Goal: Task Accomplishment & Management: Complete application form

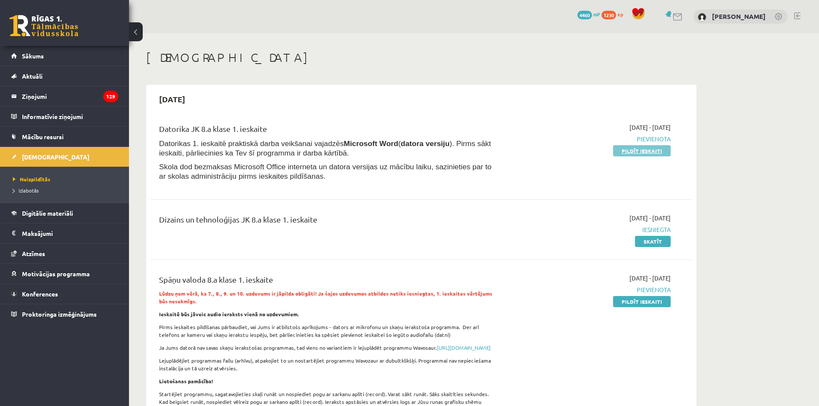
click at [640, 148] on link "Pildīt ieskaiti" at bounding box center [642, 150] width 58 height 11
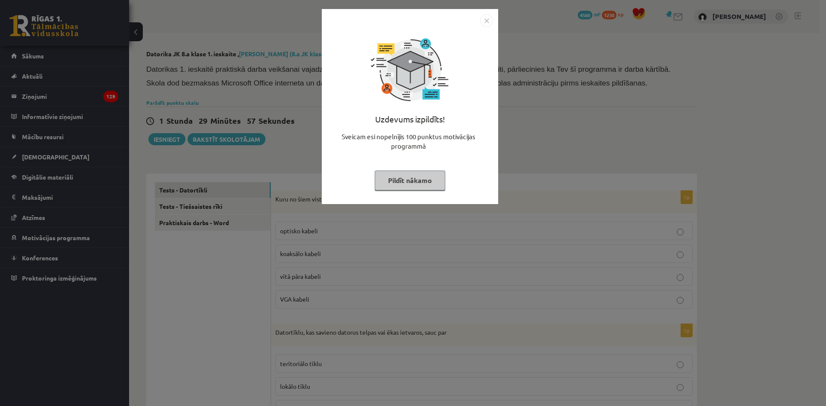
click at [483, 17] on img "Close" at bounding box center [486, 20] width 13 height 13
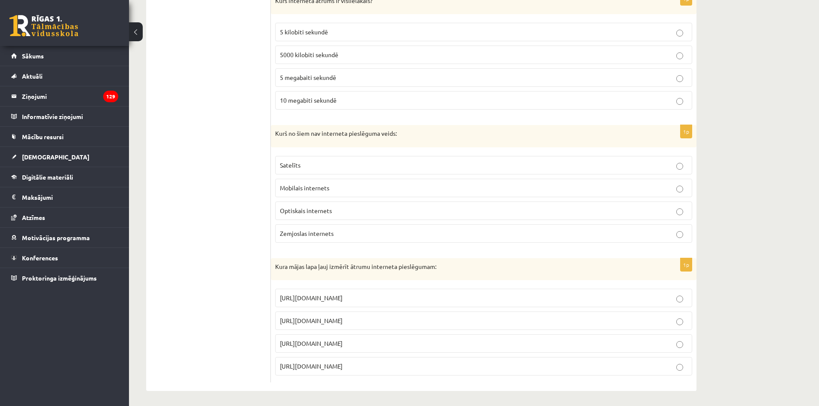
scroll to position [1000, 0]
drag, startPoint x: 272, startPoint y: 194, endPoint x: 446, endPoint y: 359, distance: 239.1
copy form "Kuru no šiem visticamāk nevar izmantot kā datortīkla kabeli: optisko kabeli koa…"
click at [375, 317] on p "https://www.speedtest.net" at bounding box center [484, 318] width 408 height 9
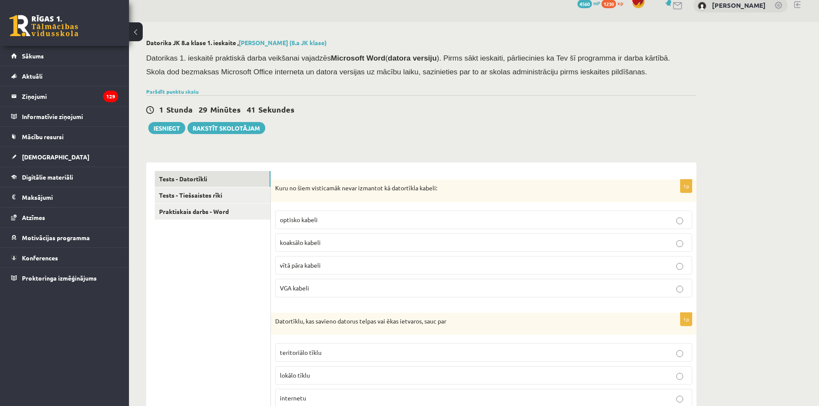
scroll to position [0, 0]
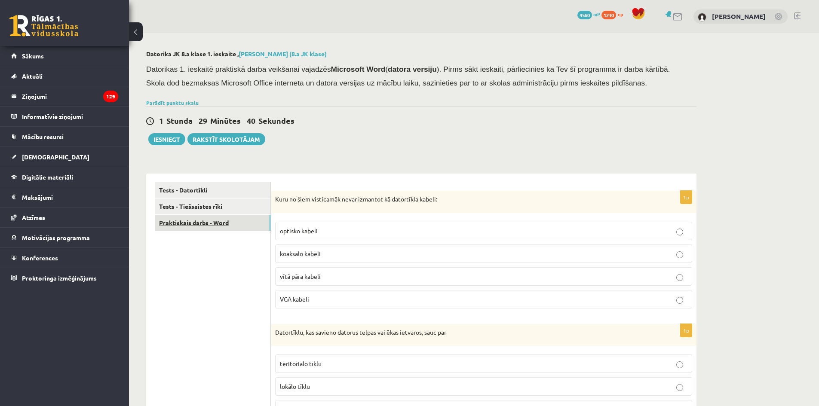
click at [189, 218] on link "Praktiskais darbs - Word" at bounding box center [213, 223] width 116 height 16
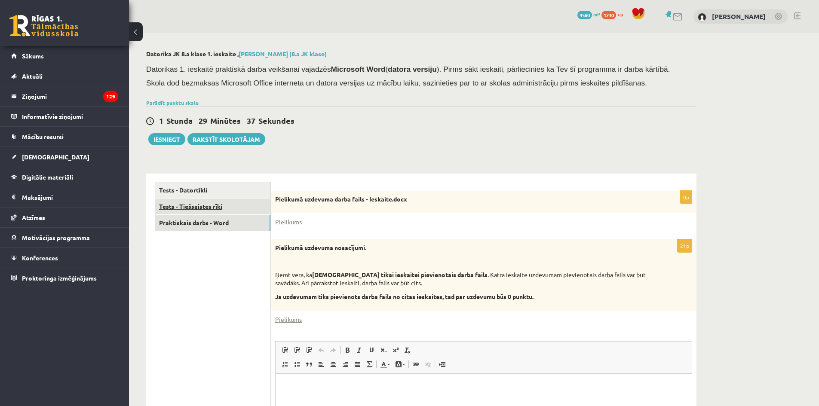
click at [200, 208] on link "Tests - Tiešsaistes rīki" at bounding box center [213, 207] width 116 height 16
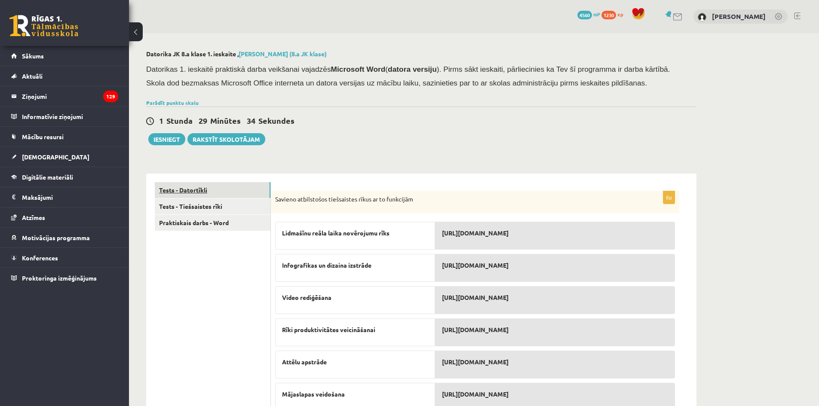
click at [210, 188] on link "Tests - Datortīkli" at bounding box center [213, 190] width 116 height 16
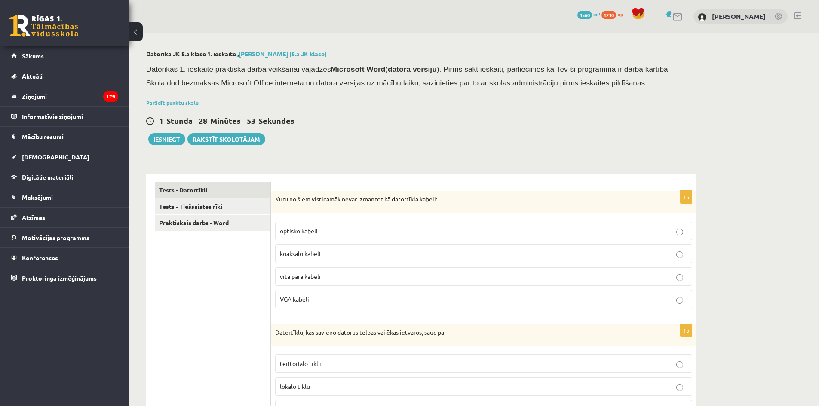
click at [317, 296] on p "VGA kabeli" at bounding box center [484, 299] width 408 height 9
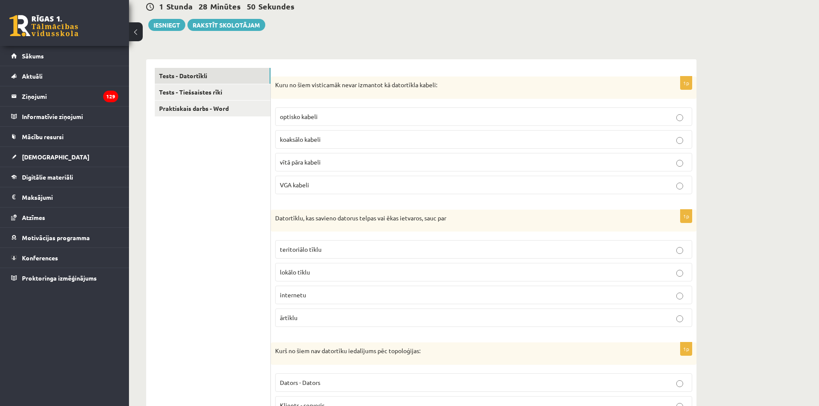
scroll to position [129, 0]
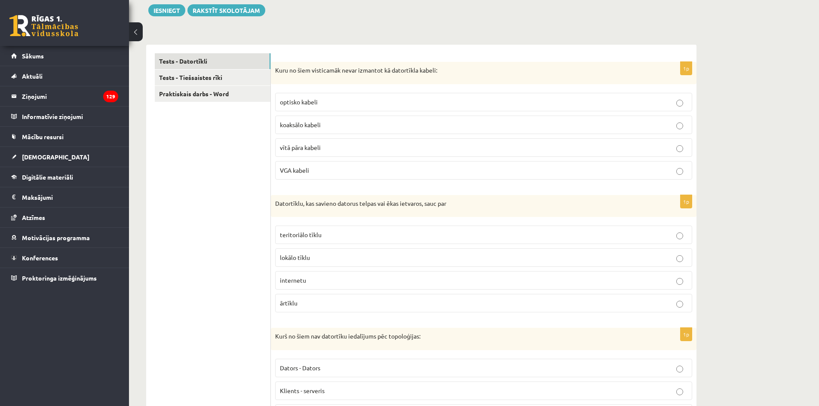
click at [312, 262] on p "lokālo tīklu" at bounding box center [484, 257] width 408 height 9
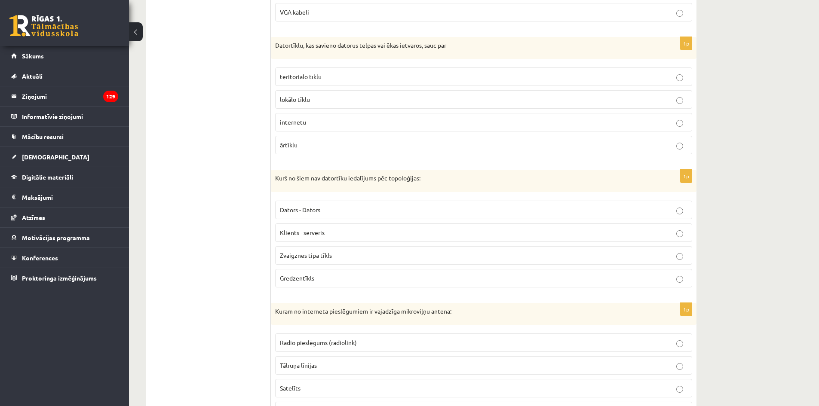
scroll to position [301, 0]
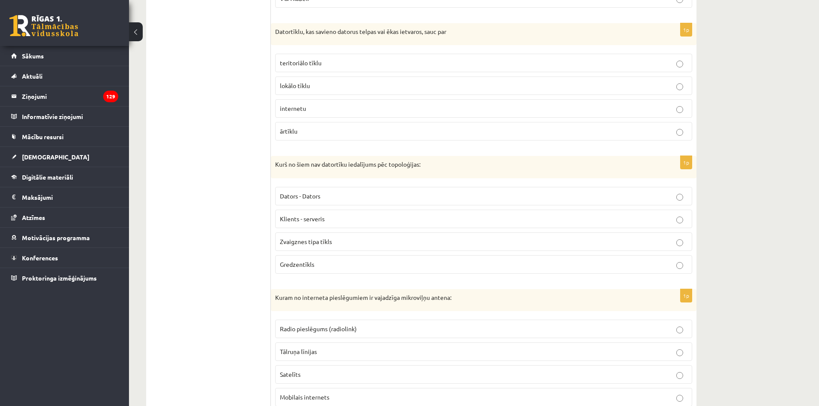
click at [327, 224] on p "Klients - serveris" at bounding box center [484, 219] width 408 height 9
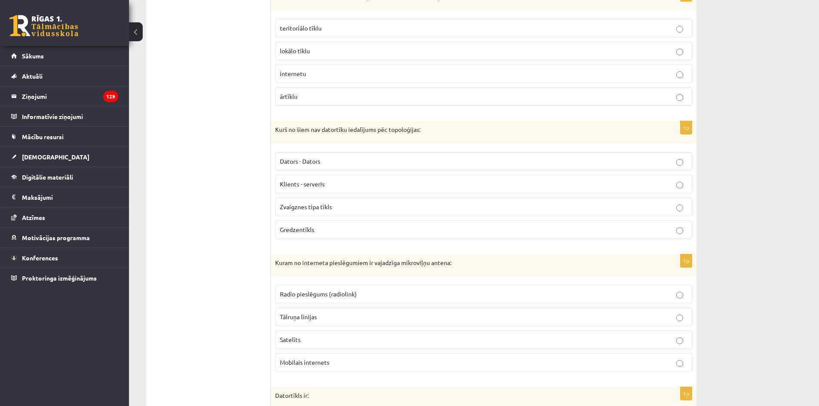
scroll to position [387, 0]
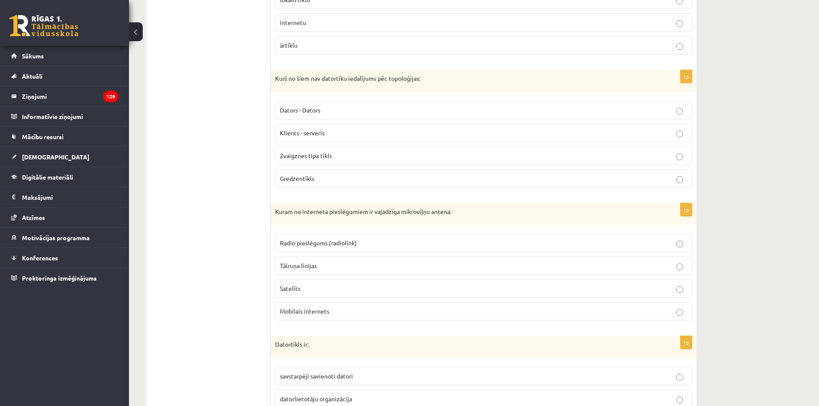
click at [320, 247] on span "Radio pieslēgums (radiolink)" at bounding box center [318, 243] width 77 height 8
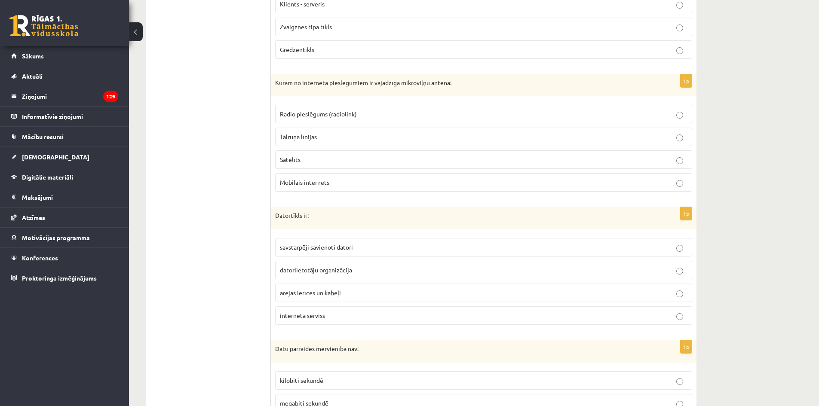
click at [314, 246] on span "savstarpēji savienoti datori" at bounding box center [316, 247] width 73 height 8
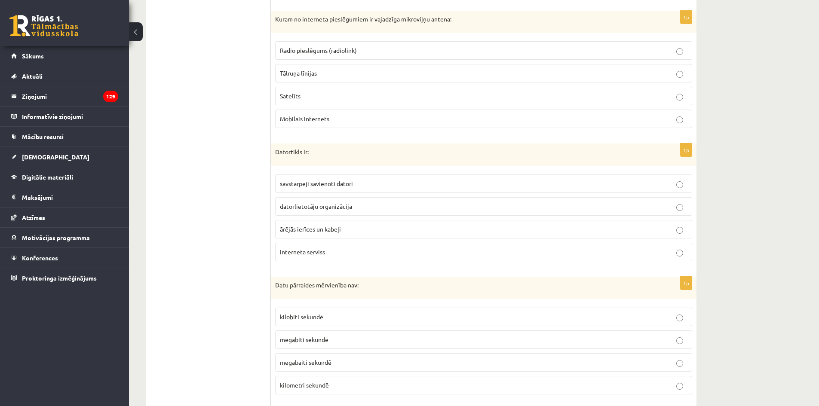
scroll to position [645, 0]
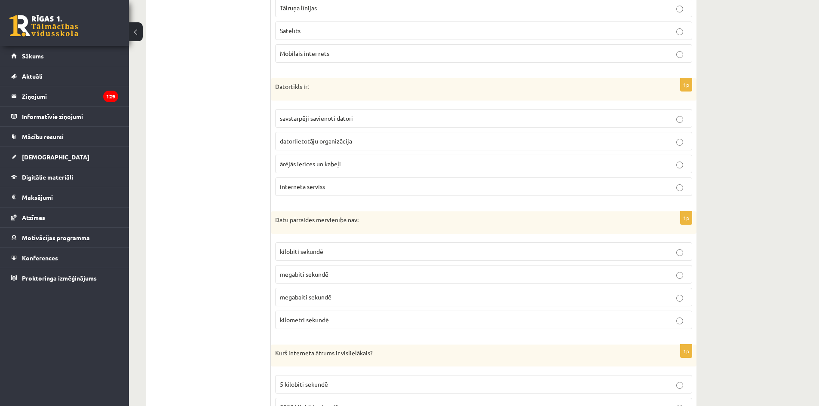
click at [328, 319] on span "kilometri sekundē" at bounding box center [304, 320] width 49 height 8
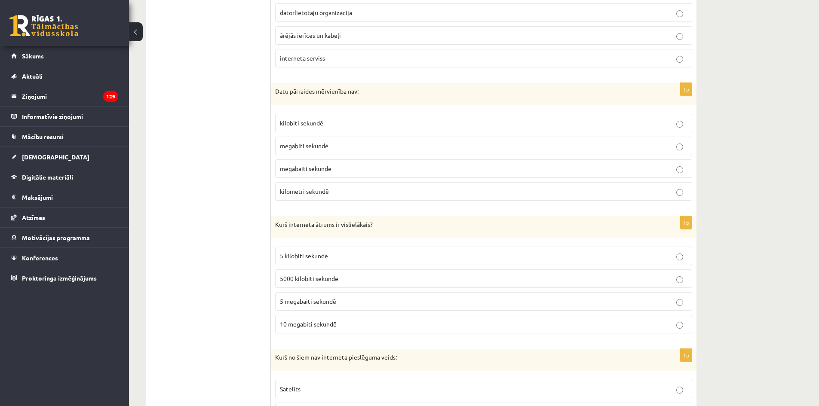
scroll to position [774, 0]
click at [313, 327] on span "10 megabiti sekundē" at bounding box center [308, 324] width 57 height 8
click at [315, 324] on span "10 megabiti sekundē" at bounding box center [308, 324] width 57 height 8
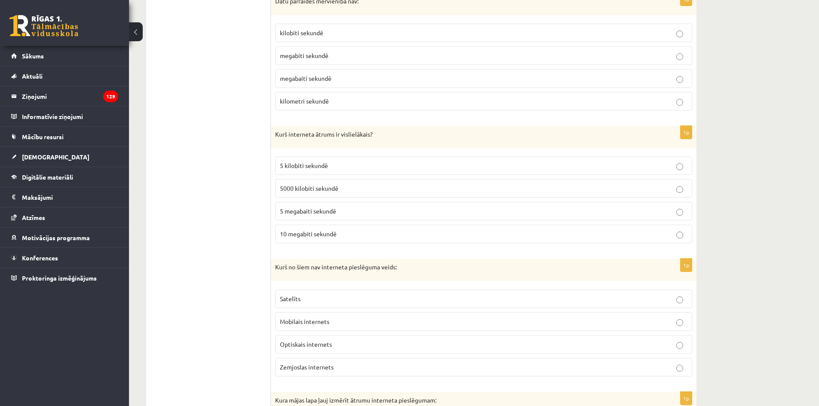
scroll to position [903, 0]
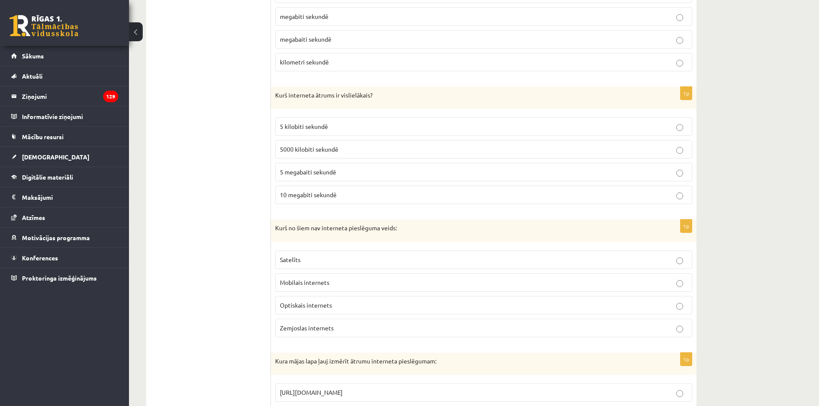
click at [325, 329] on span "Zemjoslas internets" at bounding box center [307, 328] width 54 height 8
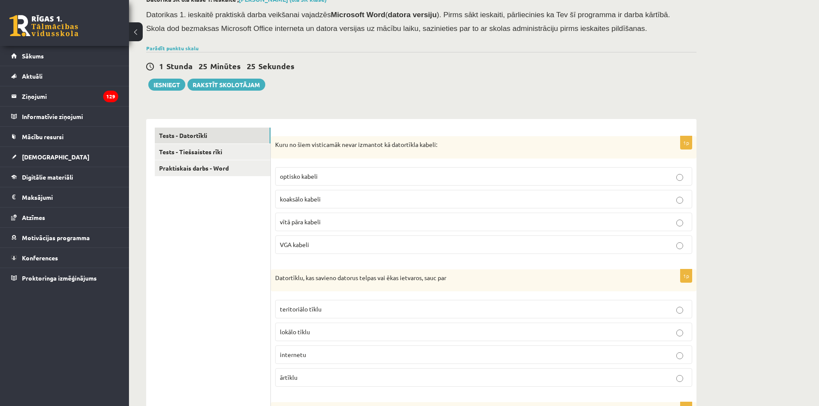
scroll to position [0, 0]
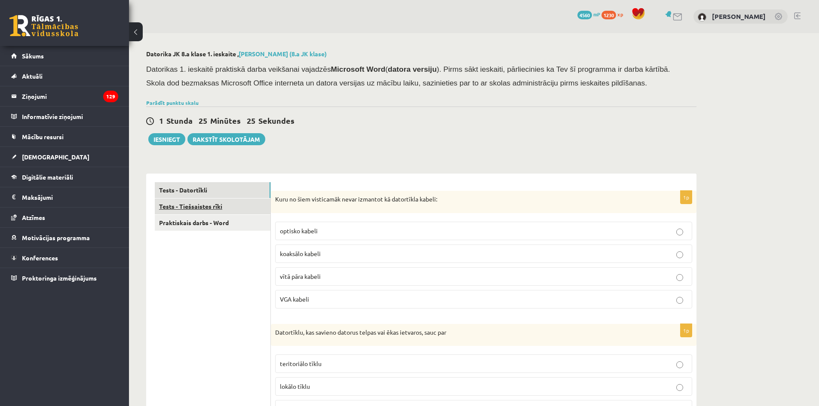
click at [212, 208] on link "Tests - Tiešsaistes rīki" at bounding box center [213, 207] width 116 height 16
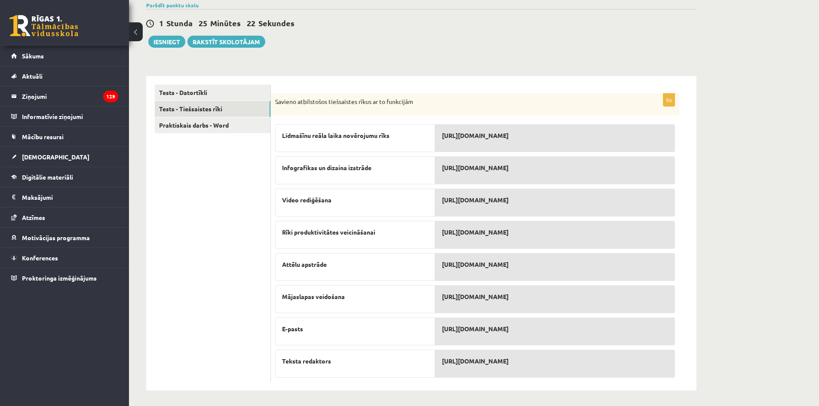
scroll to position [100, 0]
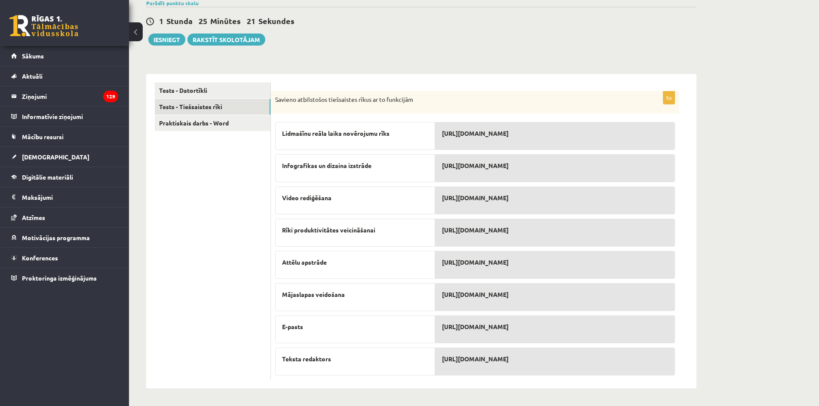
drag, startPoint x: 272, startPoint y: 193, endPoint x: 559, endPoint y: 366, distance: 335.6
click at [559, 366] on div "8p Savieno atbilstošos tiešsaistes rīkus ar to funkcijām Lidmašīnu reāla laika …" at bounding box center [475, 235] width 409 height 289
copy div "Savieno atbilstošos tiešsaistes rīkus ar to funkcijām Lidmašīnu reāla laika nov…"
click at [464, 240] on div "https://www.editpad.org/" at bounding box center [555, 233] width 240 height 28
click at [188, 127] on link "Praktiskais darbs - Word" at bounding box center [213, 123] width 116 height 16
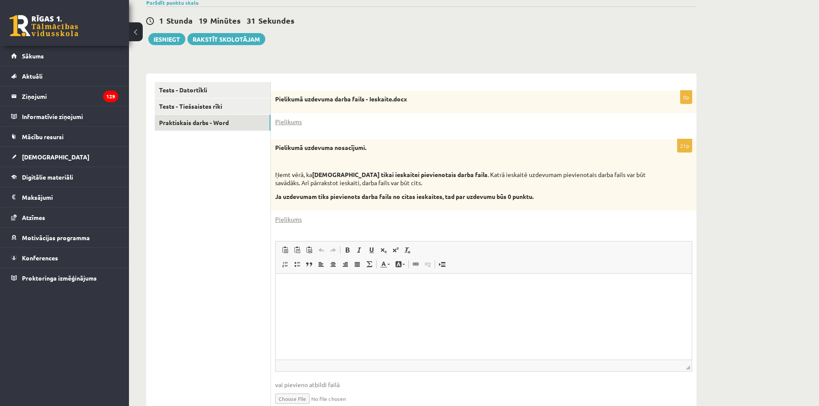
scroll to position [0, 0]
click at [292, 119] on link "Pielikums" at bounding box center [288, 121] width 27 height 9
click at [295, 217] on link "Pielikums" at bounding box center [288, 219] width 27 height 9
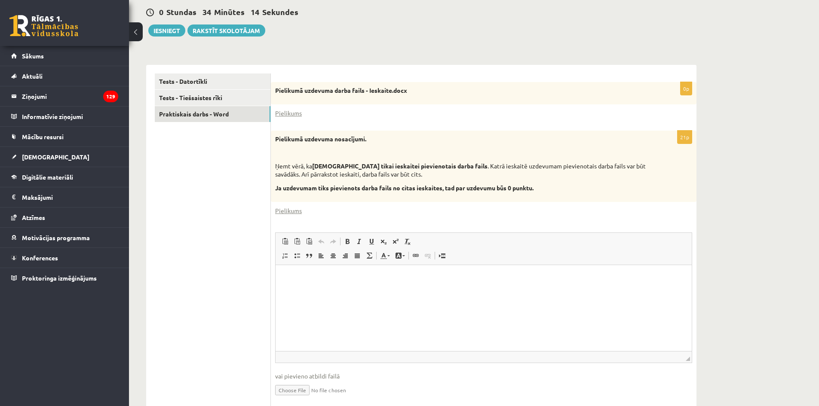
scroll to position [141, 0]
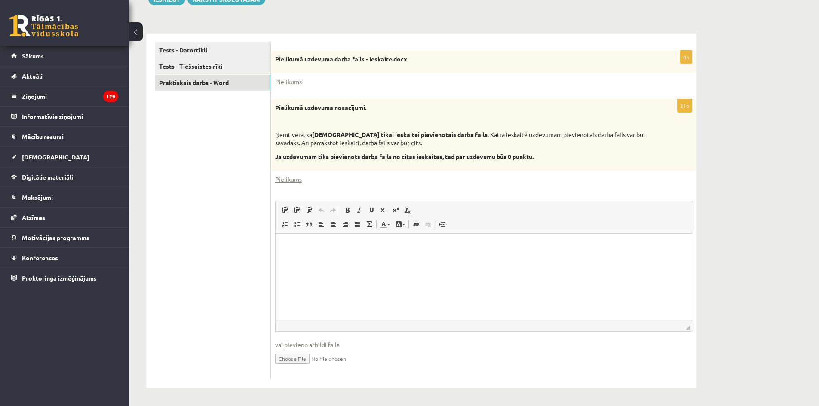
click at [296, 358] on input "file" at bounding box center [483, 359] width 417 height 18
click at [289, 360] on input "file" at bounding box center [483, 359] width 417 height 18
type input "**********"
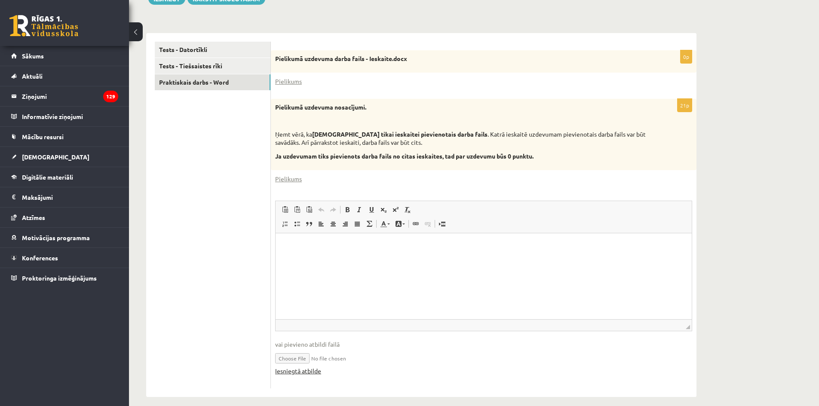
click at [294, 372] on link "Iesniegtā atbilde" at bounding box center [298, 371] width 46 height 9
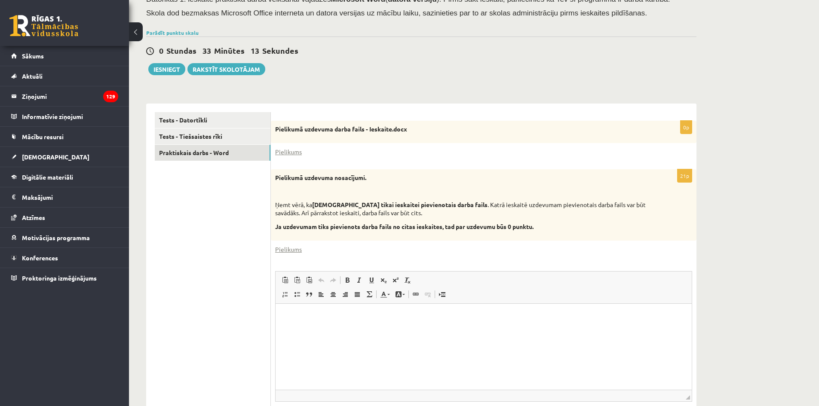
scroll to position [55, 0]
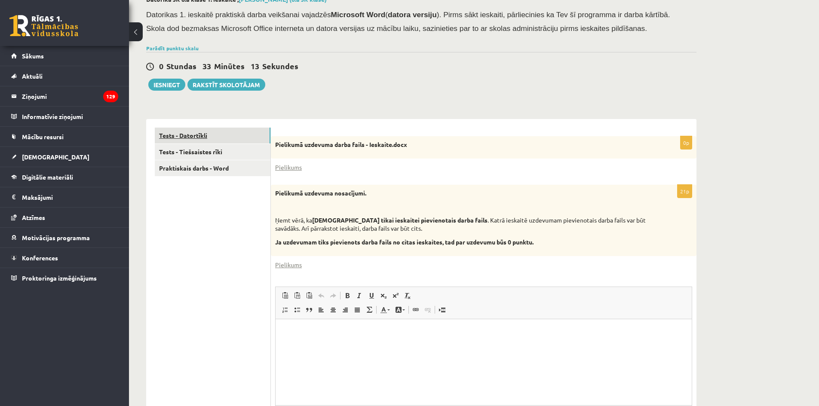
click at [188, 138] on link "Tests - Datortīkli" at bounding box center [213, 136] width 116 height 16
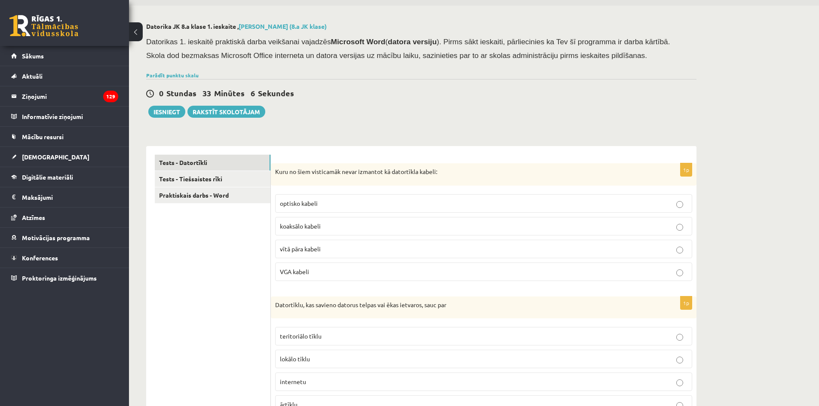
scroll to position [0, 0]
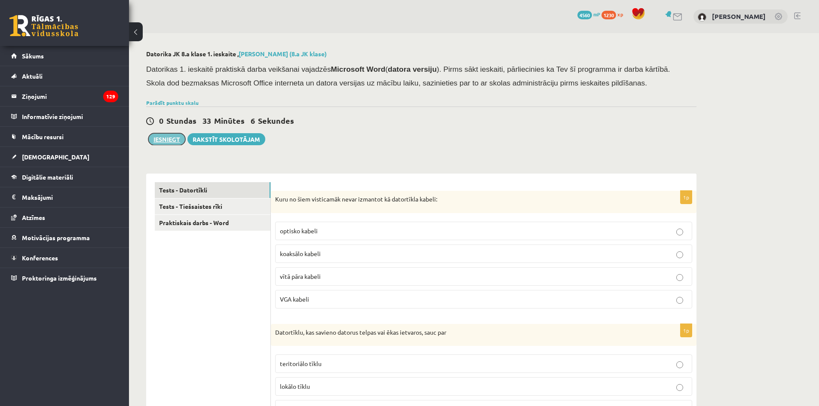
click at [168, 138] on button "Iesniegt" at bounding box center [166, 139] width 37 height 12
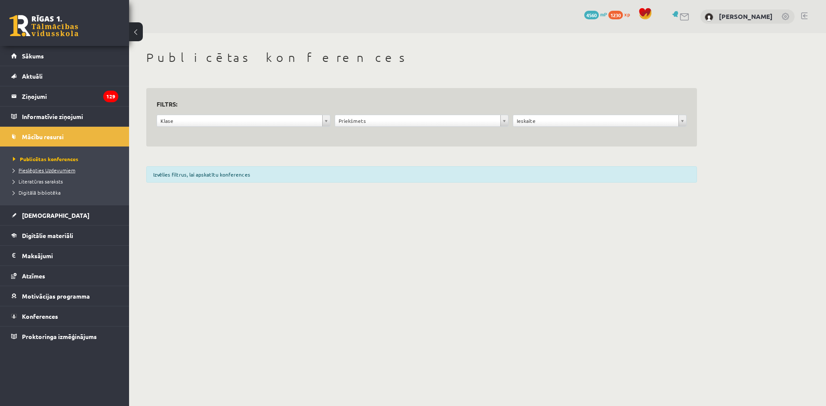
click at [46, 172] on span "Pieslēgties Uzdevumiem" at bounding box center [44, 170] width 62 height 7
click at [41, 190] on span "Digitālā bibliotēka" at bounding box center [37, 192] width 48 height 7
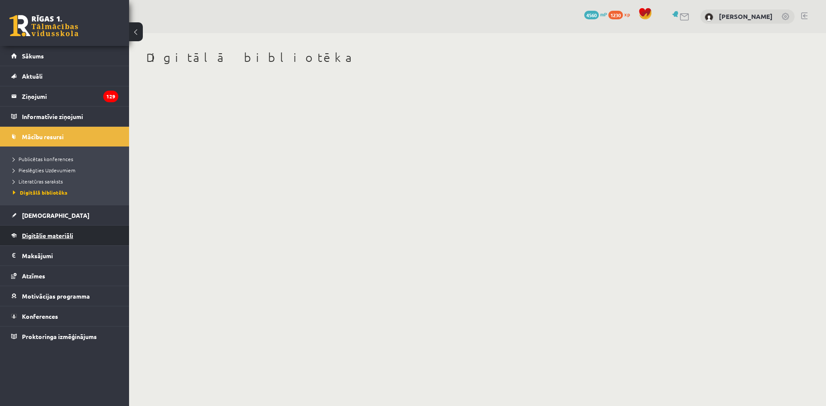
click at [43, 236] on span "Digitālie materiāli" at bounding box center [47, 236] width 51 height 8
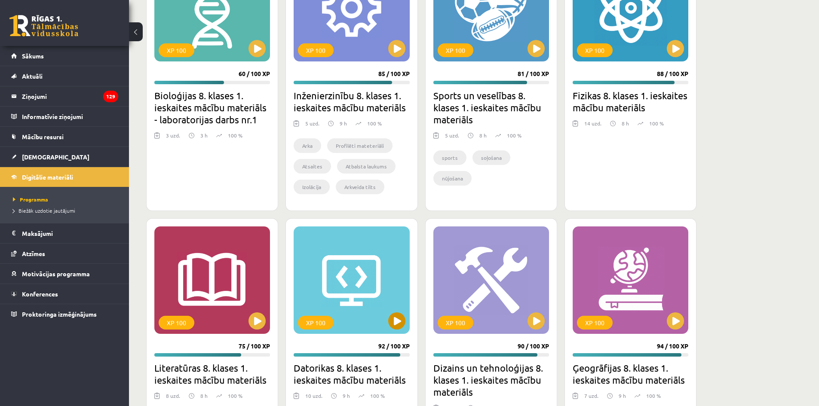
scroll to position [1677, 0]
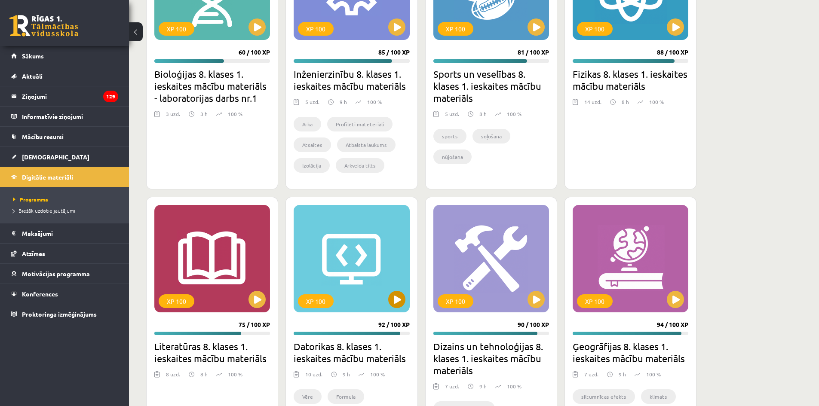
click at [360, 250] on div "XP 100" at bounding box center [352, 259] width 116 height 108
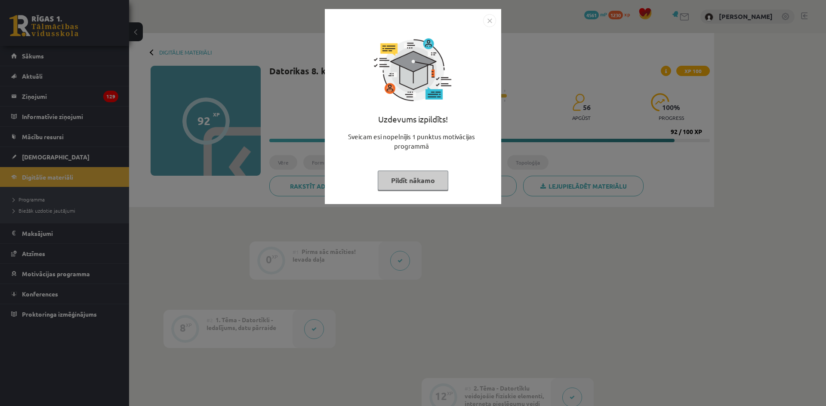
click at [489, 24] on img "Close" at bounding box center [489, 20] width 13 height 13
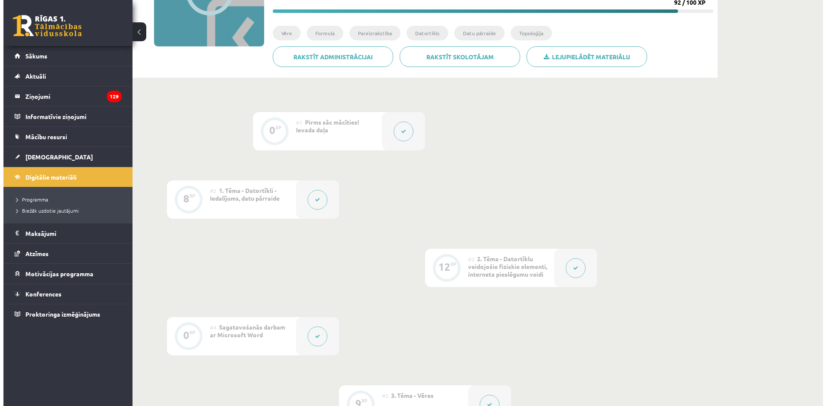
scroll to position [129, 0]
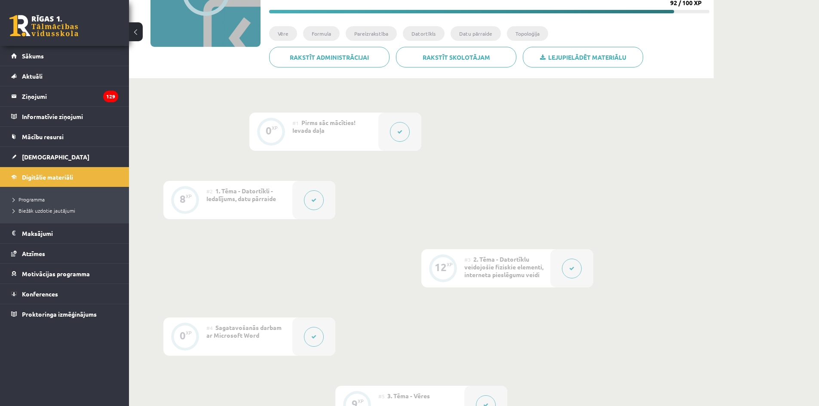
click at [395, 135] on button at bounding box center [400, 132] width 20 height 20
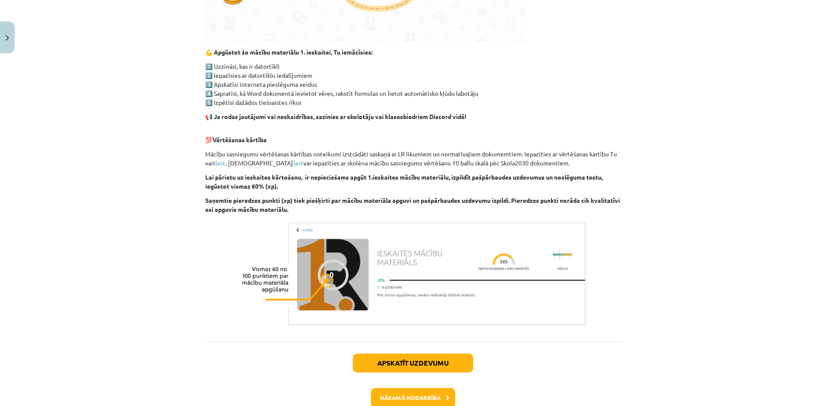
scroll to position [469, 0]
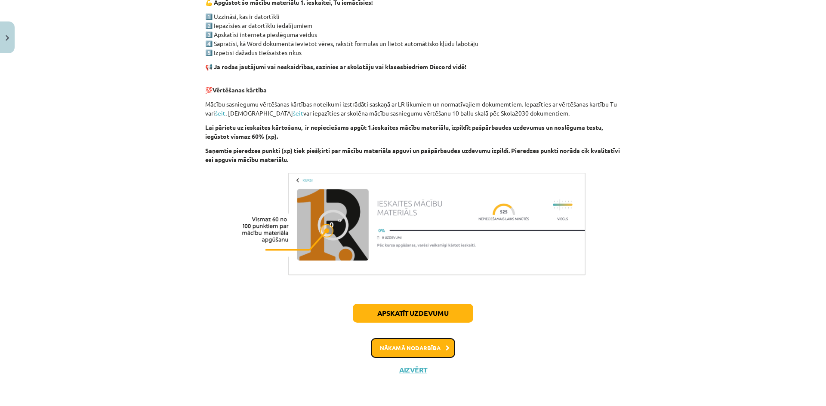
drag, startPoint x: 393, startPoint y: 345, endPoint x: 389, endPoint y: 341, distance: 5.2
click at [393, 345] on button "Nākamā nodarbība" at bounding box center [413, 348] width 84 height 20
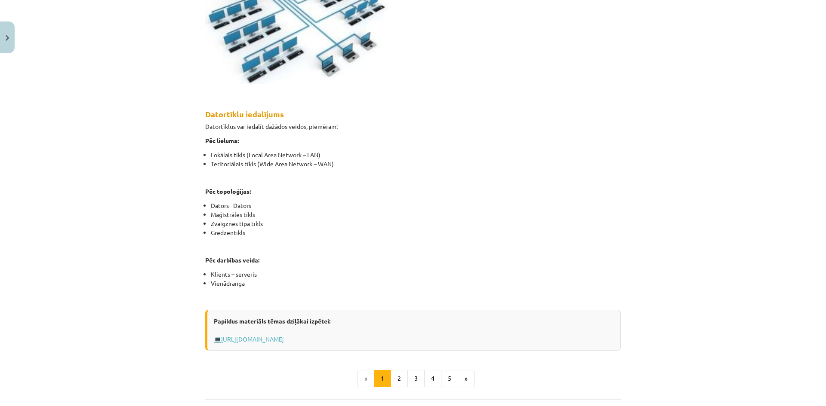
scroll to position [366, 0]
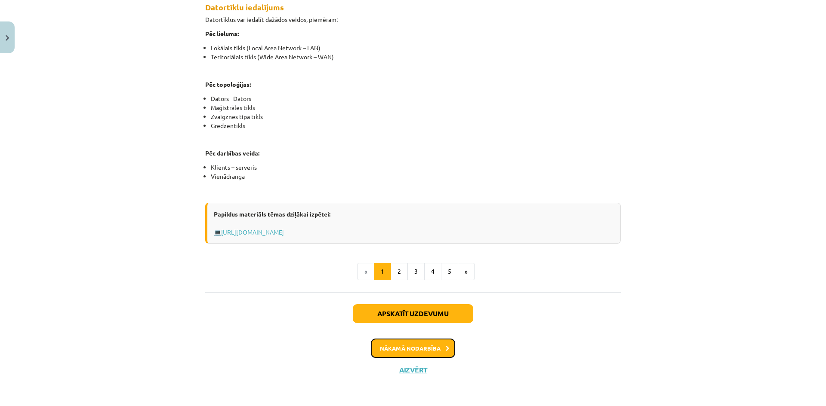
click at [401, 347] on button "Nākamā nodarbība" at bounding box center [413, 349] width 84 height 20
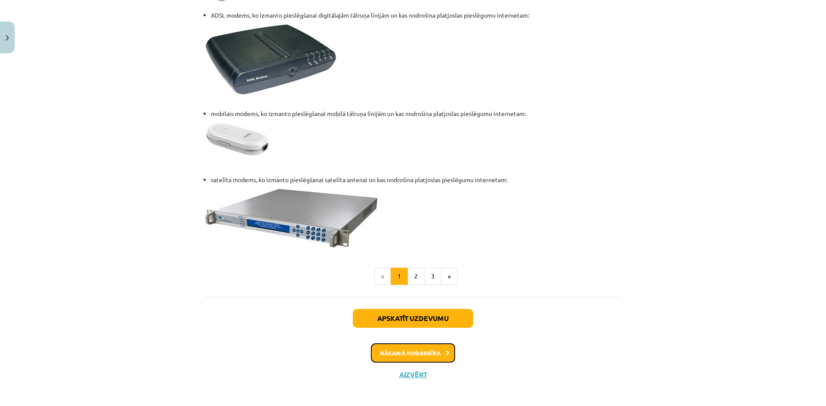
scroll to position [1101, 0]
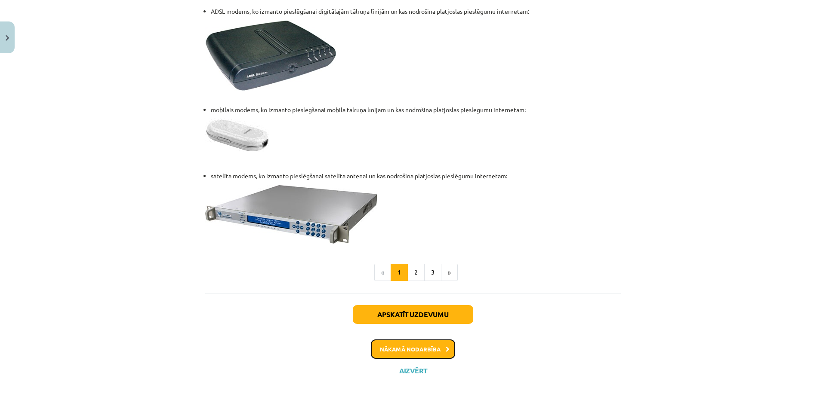
click at [390, 345] on button "Nākamā nodarbība" at bounding box center [413, 350] width 84 height 20
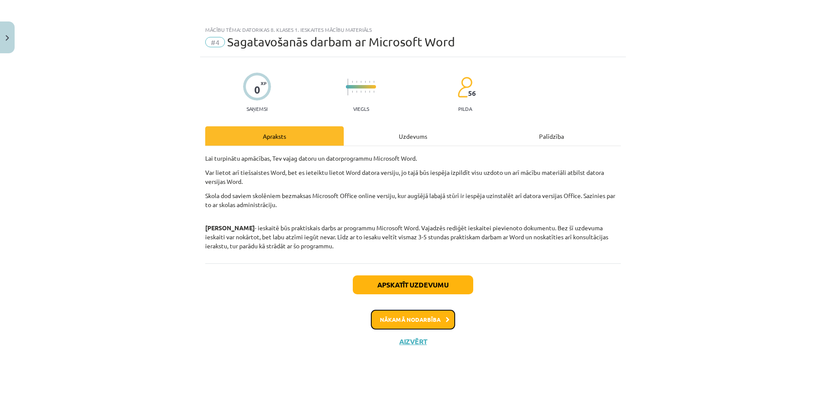
click at [397, 314] on button "Nākamā nodarbība" at bounding box center [413, 320] width 84 height 20
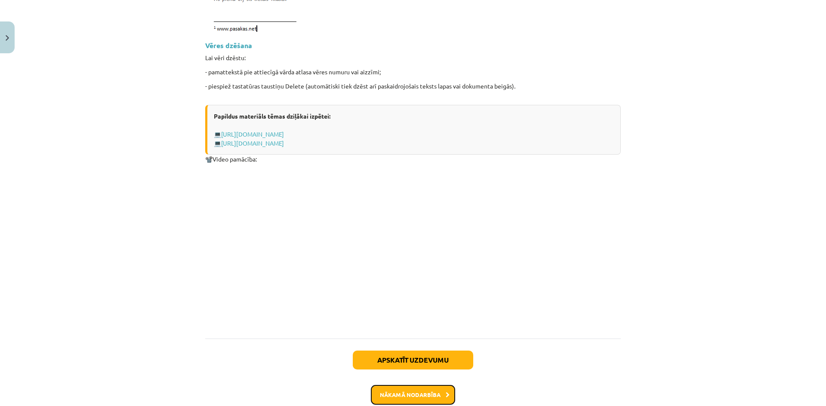
scroll to position [1100, 0]
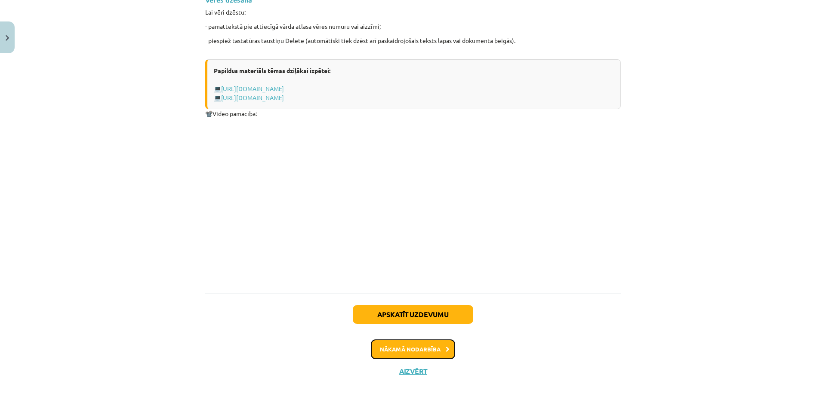
click at [403, 344] on button "Nākamā nodarbība" at bounding box center [413, 350] width 84 height 20
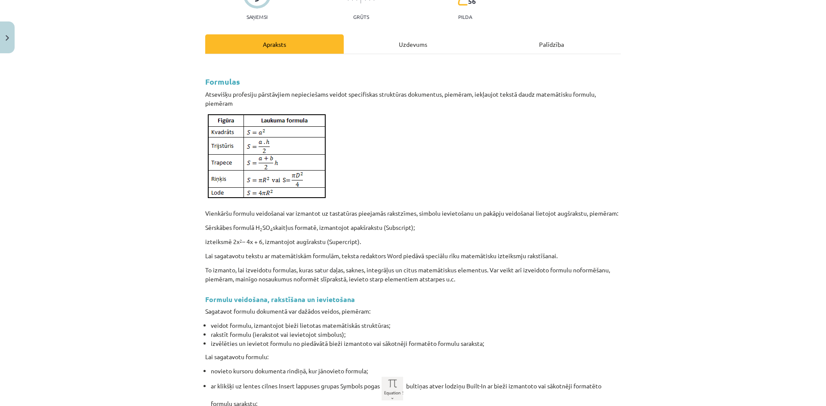
scroll to position [108, 0]
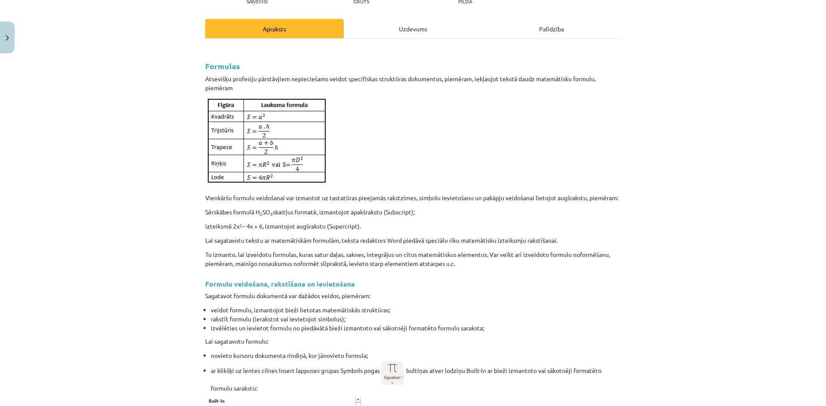
click at [251, 125] on img at bounding box center [266, 141] width 122 height 87
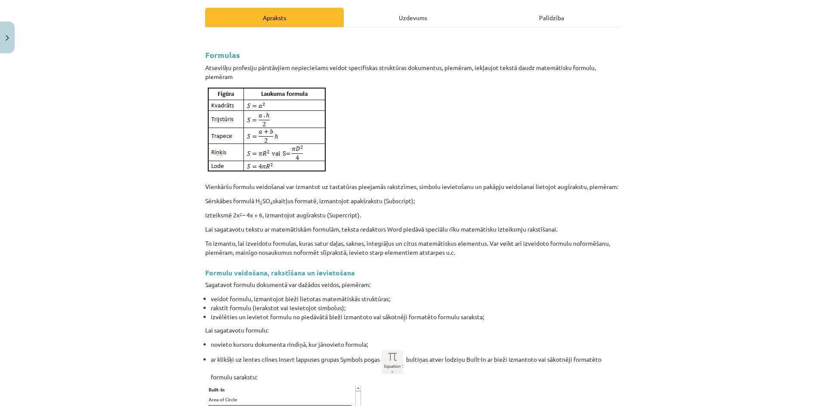
scroll to position [65, 0]
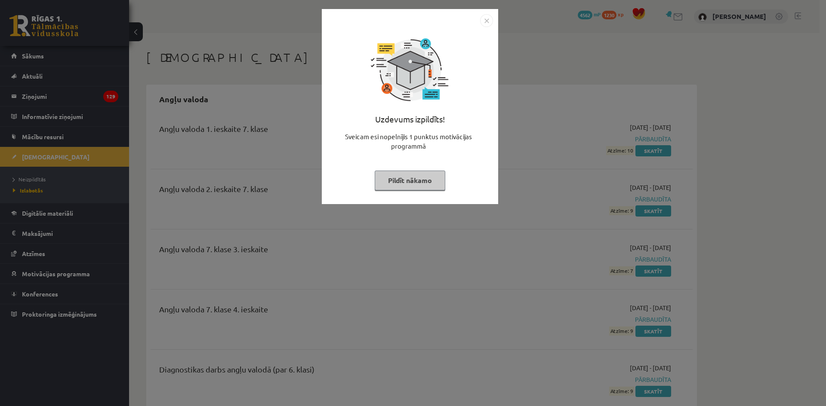
click at [485, 21] on img "Close" at bounding box center [486, 20] width 13 height 13
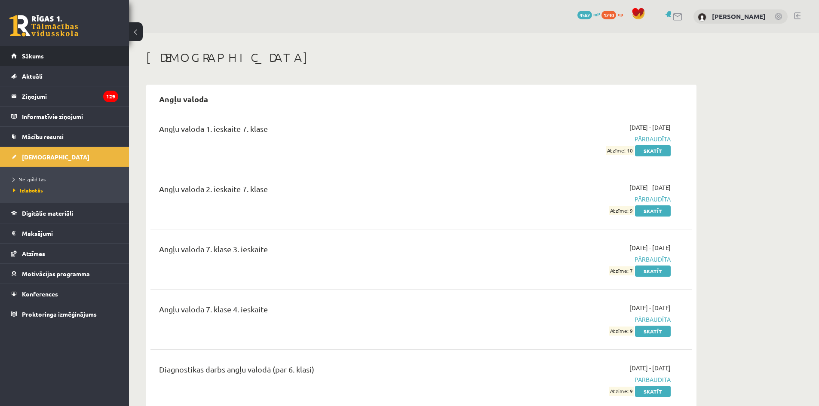
click at [37, 63] on link "Sākums" at bounding box center [64, 56] width 107 height 20
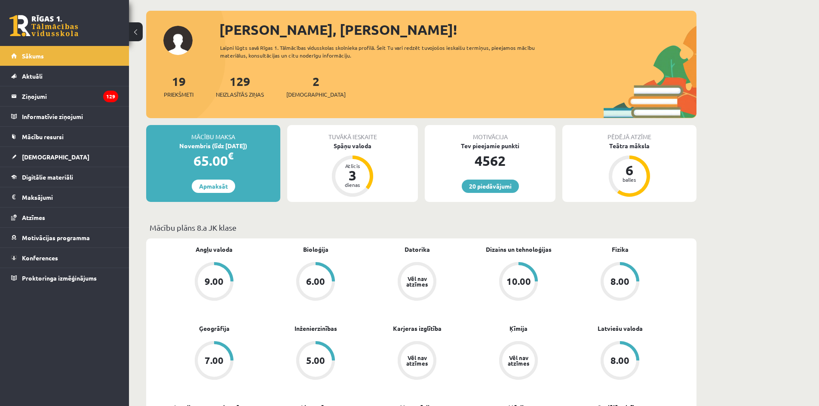
scroll to position [129, 0]
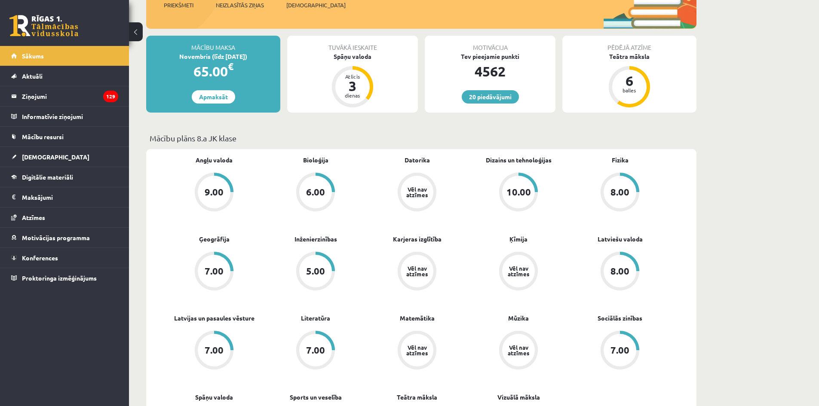
click at [515, 186] on div "10.00" at bounding box center [518, 192] width 33 height 33
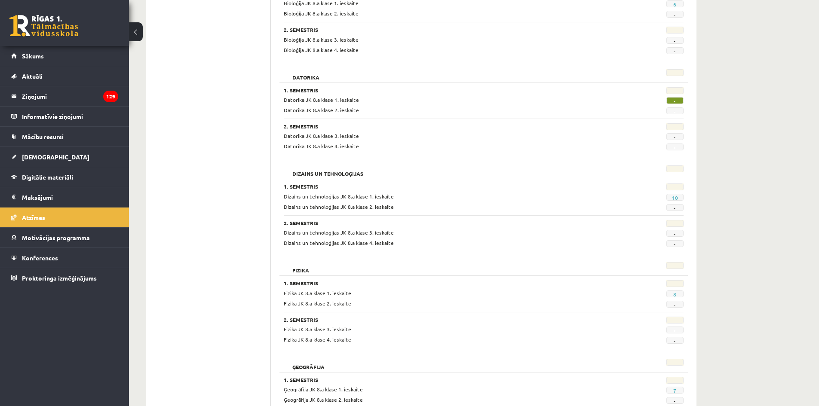
scroll to position [249, 0]
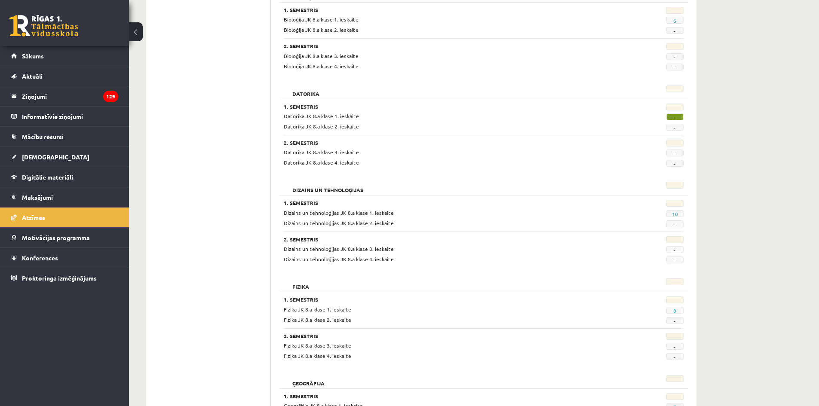
click at [58, 317] on div "0 Dāvanas 4562 mP 1230 xp [PERSON_NAME] Sākums Aktuāli Kā mācīties eSKOLĀ Konta…" at bounding box center [64, 203] width 129 height 406
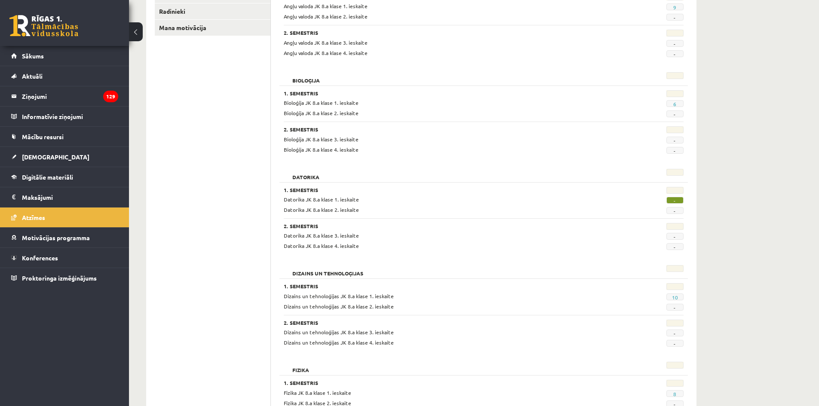
scroll to position [163, 0]
click at [40, 218] on span "Atzīmes" at bounding box center [33, 218] width 23 height 8
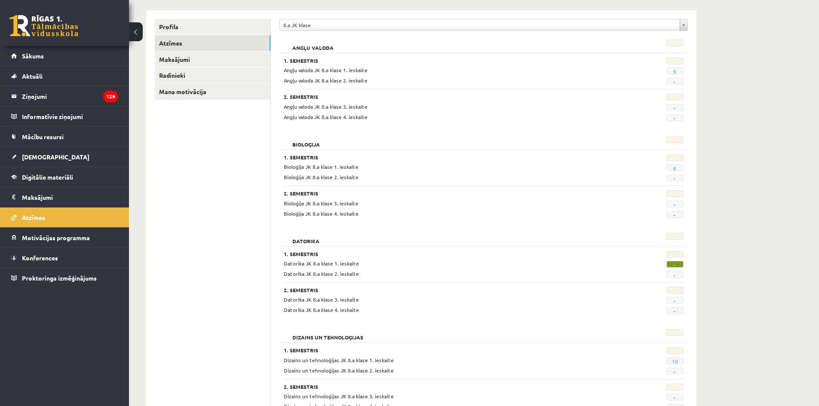
scroll to position [0, 0]
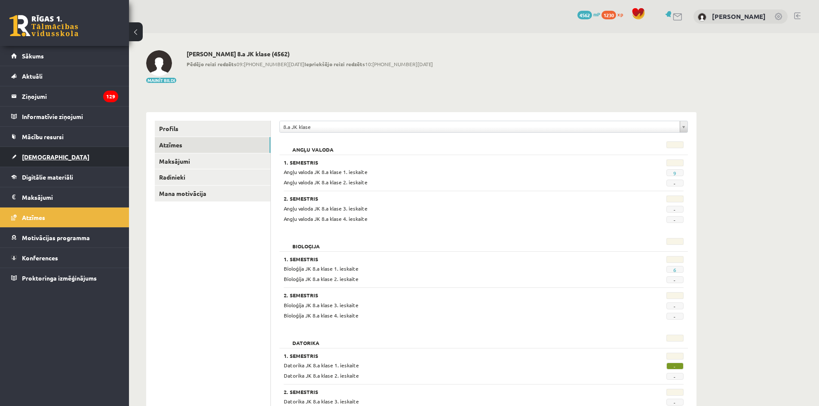
click at [42, 150] on link "[DEMOGRAPHIC_DATA]" at bounding box center [64, 157] width 107 height 20
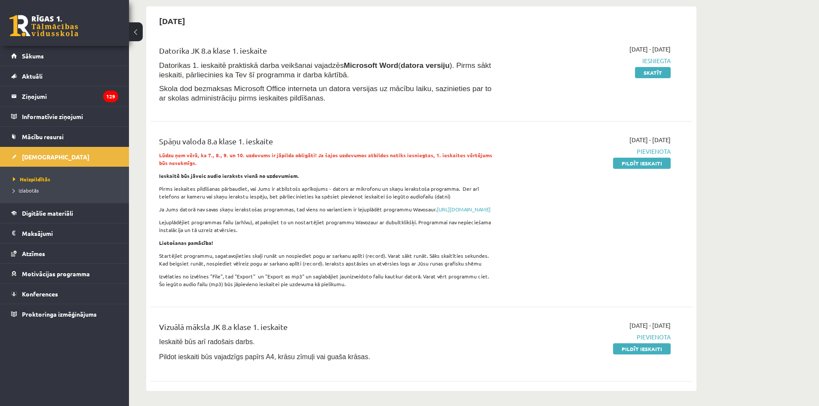
scroll to position [43, 0]
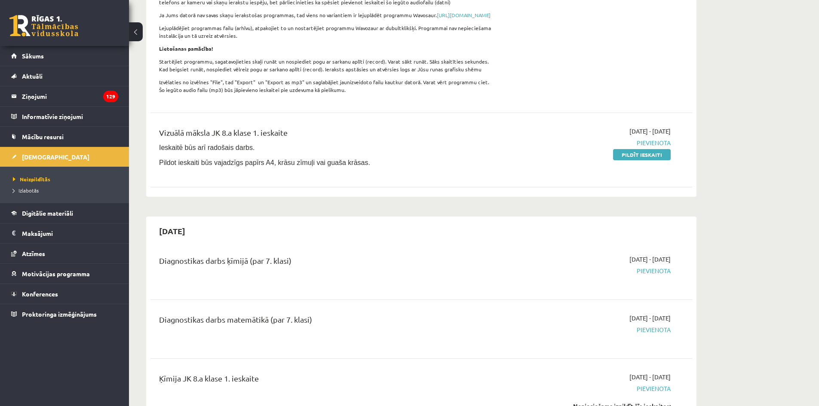
scroll to position [258, 0]
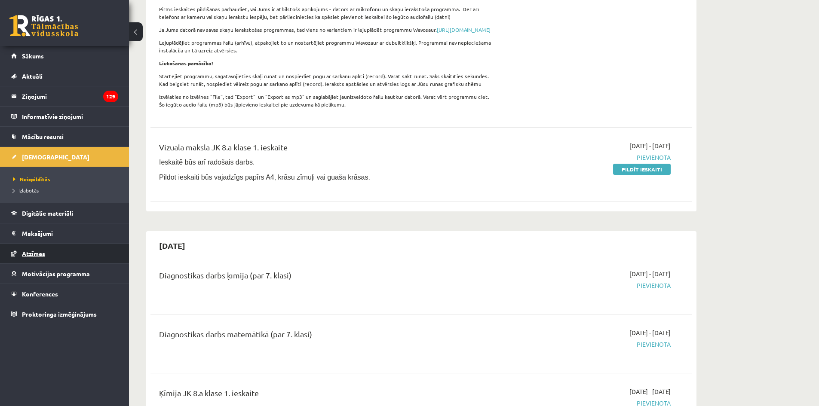
click at [36, 256] on span "Atzīmes" at bounding box center [33, 254] width 23 height 8
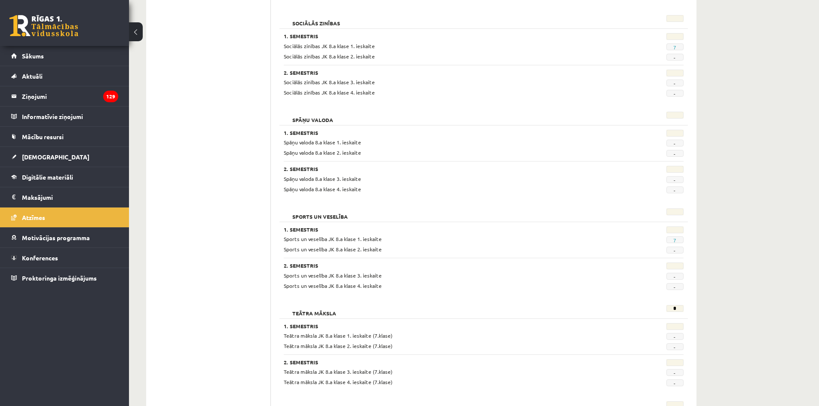
scroll to position [1368, 0]
